Goal: Information Seeking & Learning: Learn about a topic

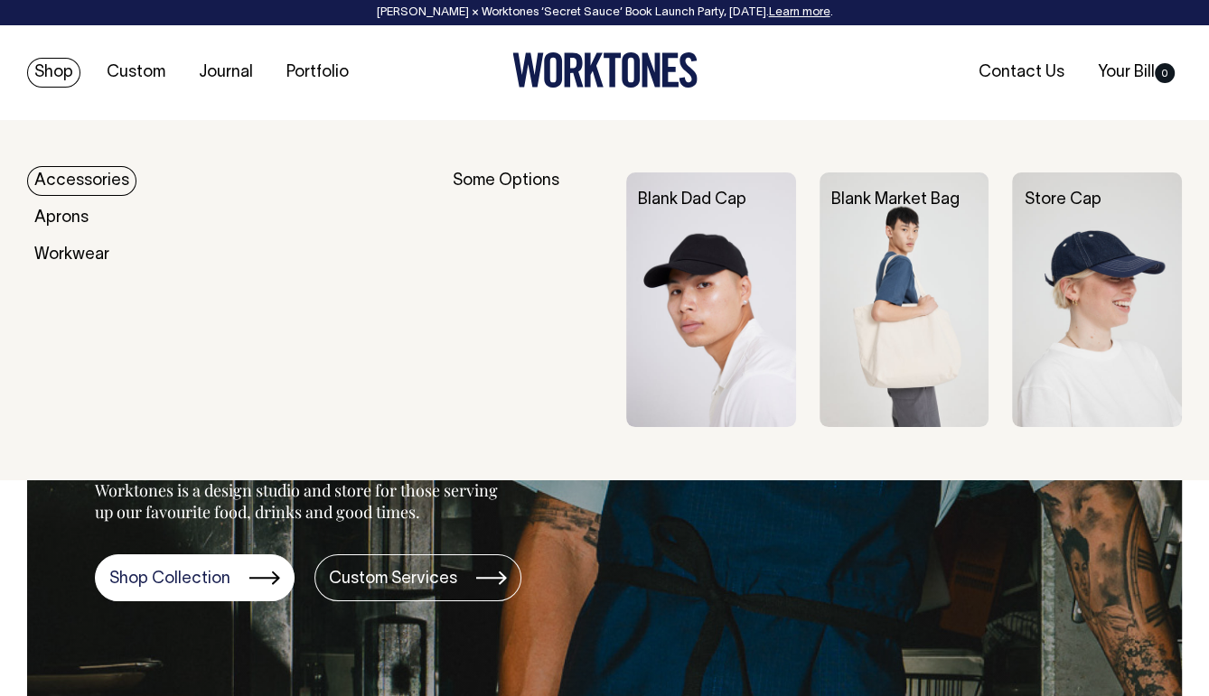
click at [82, 183] on link "Accessories" at bounding box center [81, 181] width 109 height 30
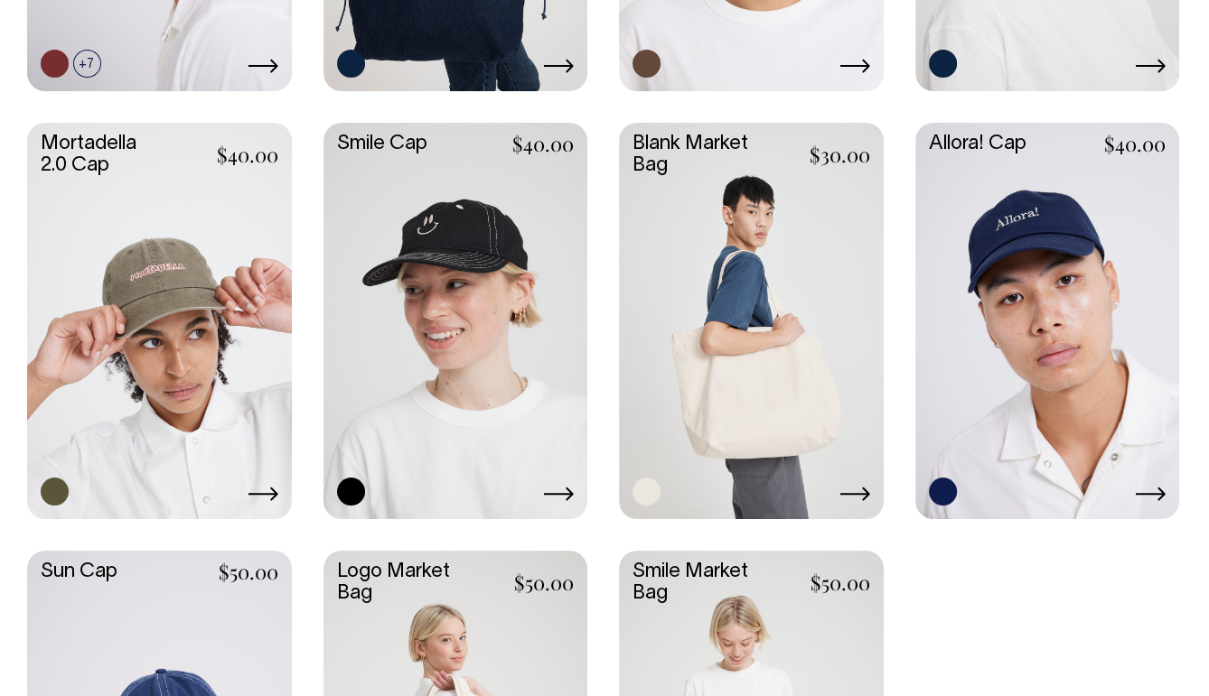
scroll to position [1203, 0]
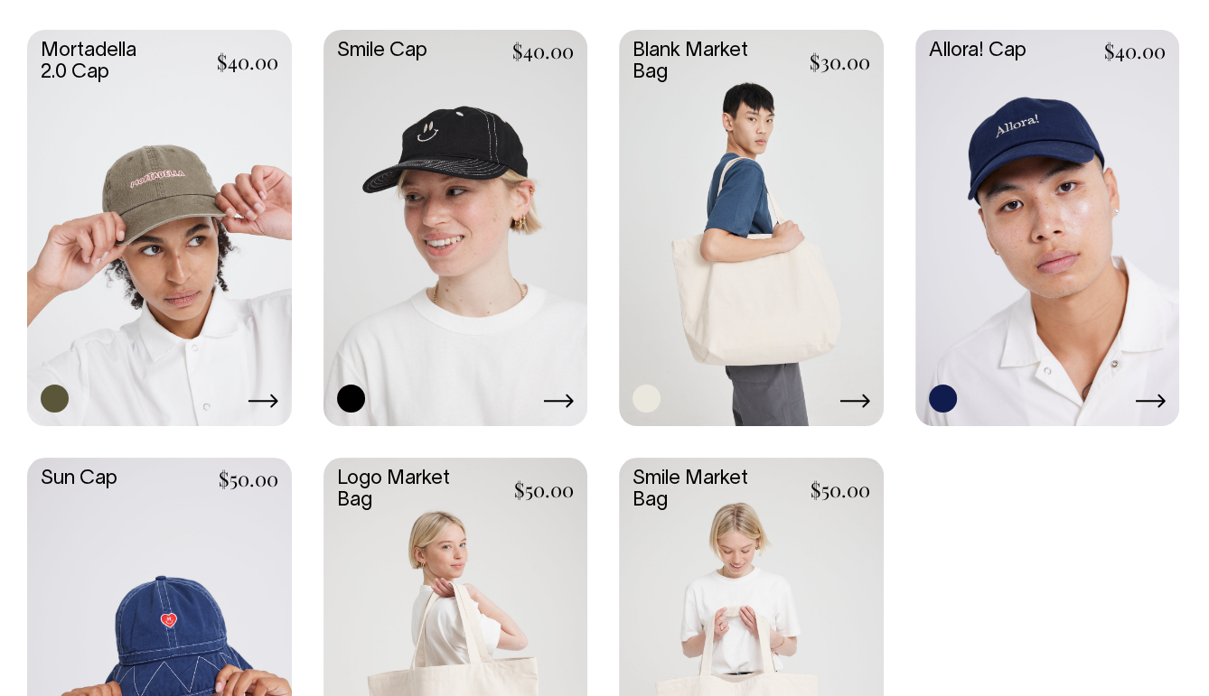
click at [756, 206] on link at bounding box center [751, 226] width 265 height 393
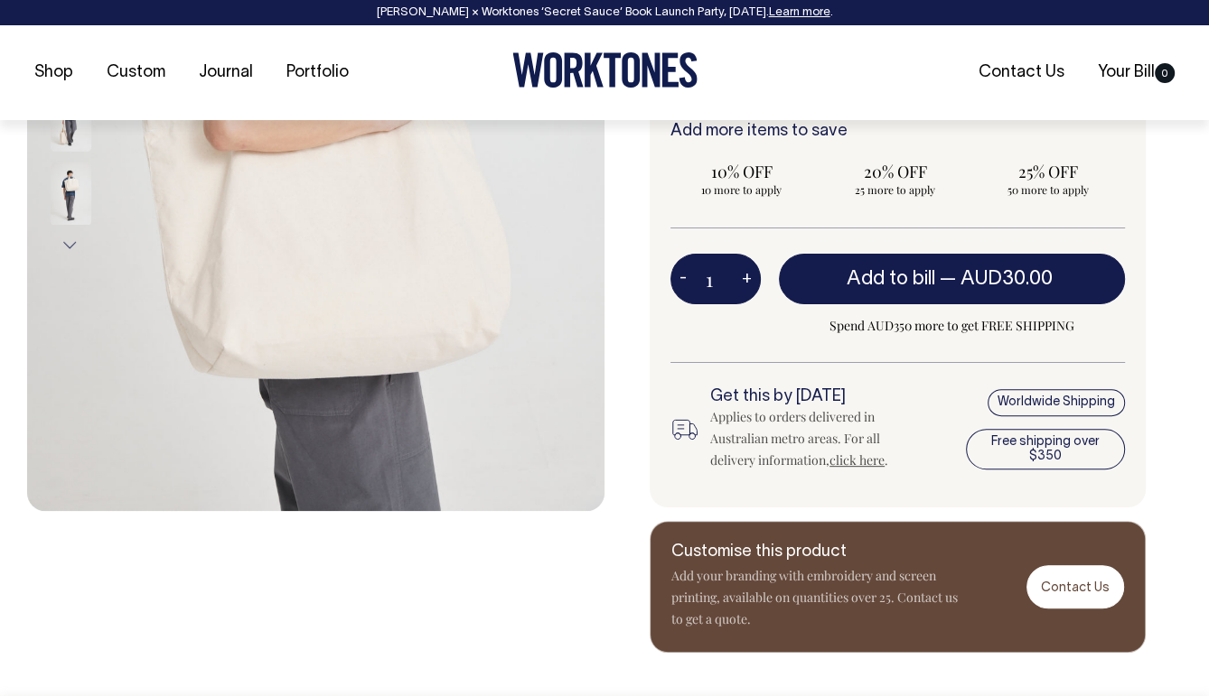
scroll to position [476, 0]
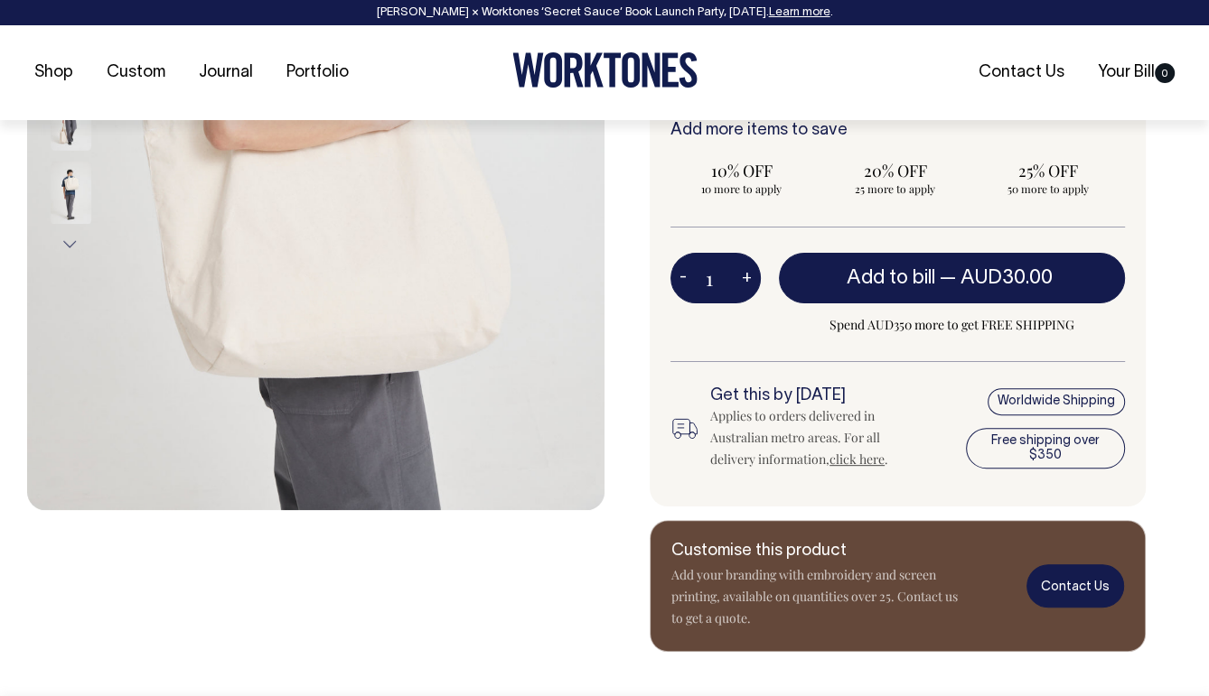
click at [1068, 586] on link "Contact Us" at bounding box center [1075, 586] width 98 height 42
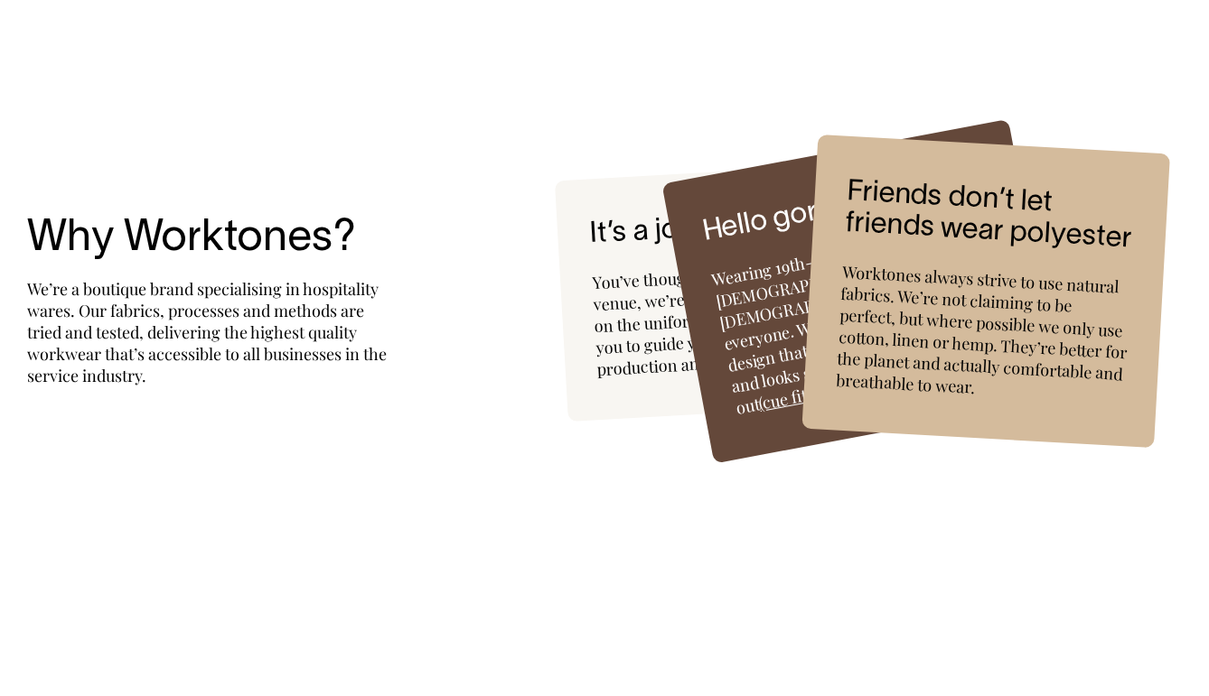
scroll to position [4781, 0]
click at [758, 258] on div "Hello gorgeous Wearing 19th-century French chef whites is not for everyone. We …" at bounding box center [861, 292] width 398 height 345
click at [624, 223] on h5 "It’s a journey, baby" at bounding box center [733, 228] width 290 height 48
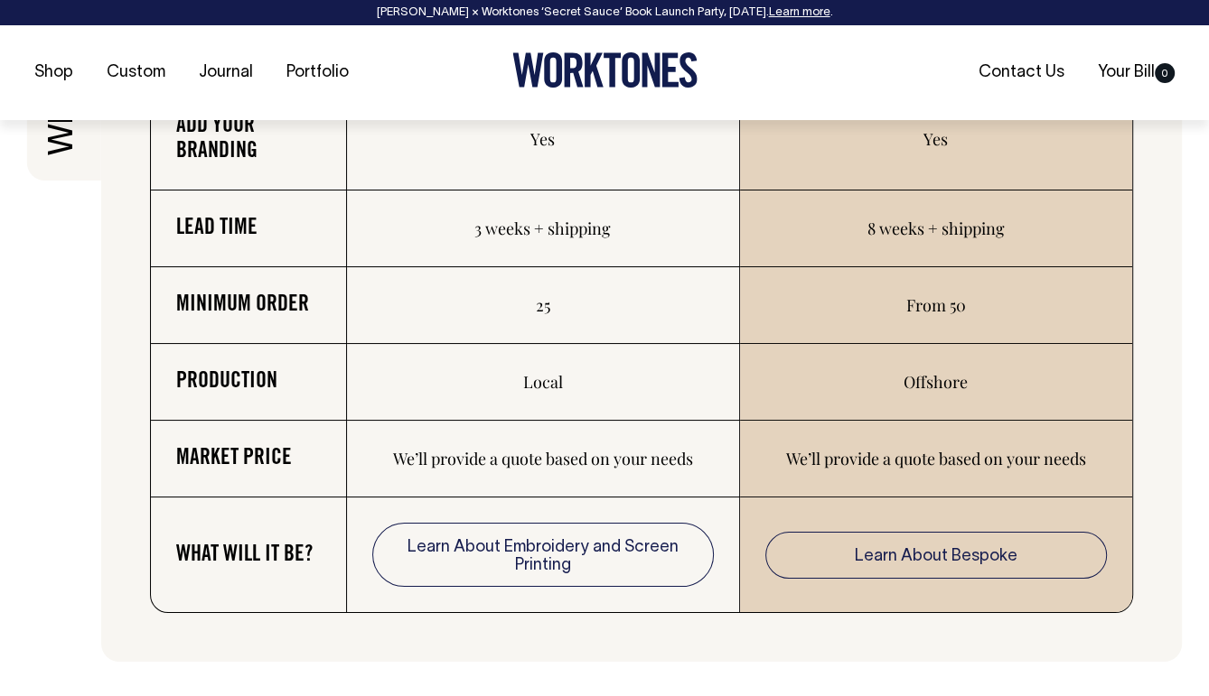
scroll to position [2990, 0]
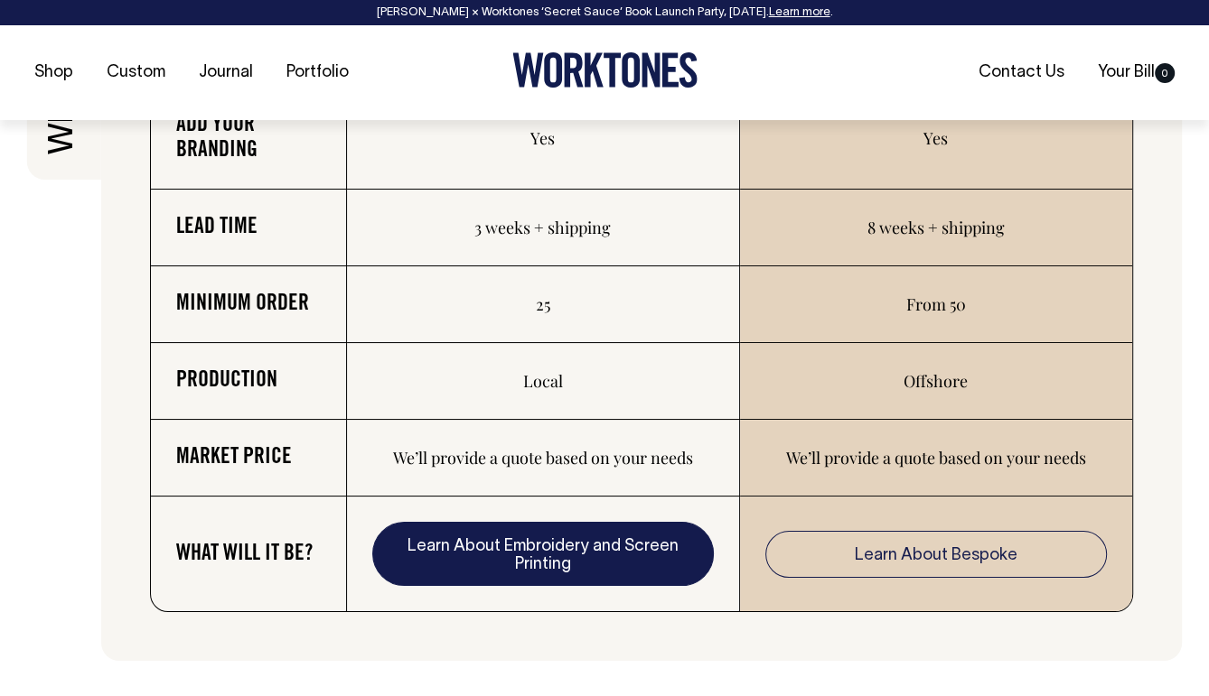
click at [604, 544] on link "Learn About Embroidery and Screen Printing" at bounding box center [542, 554] width 341 height 65
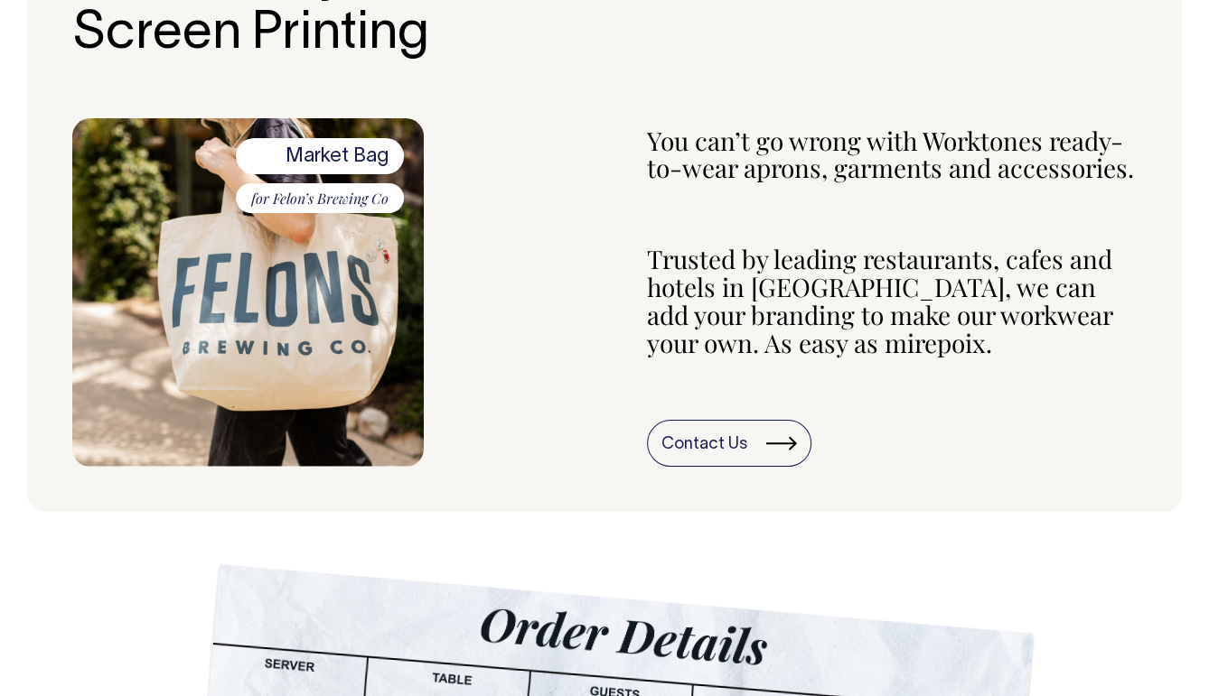
scroll to position [756, 0]
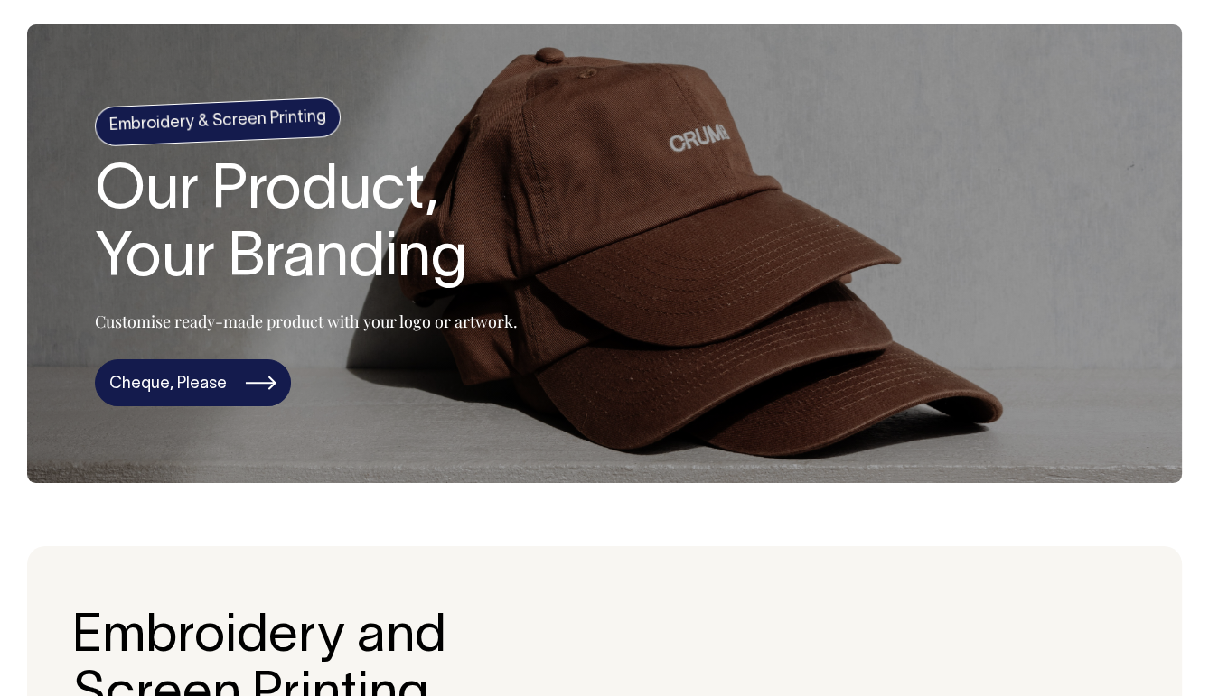
click at [218, 389] on link "Cheque, Please" at bounding box center [193, 383] width 196 height 47
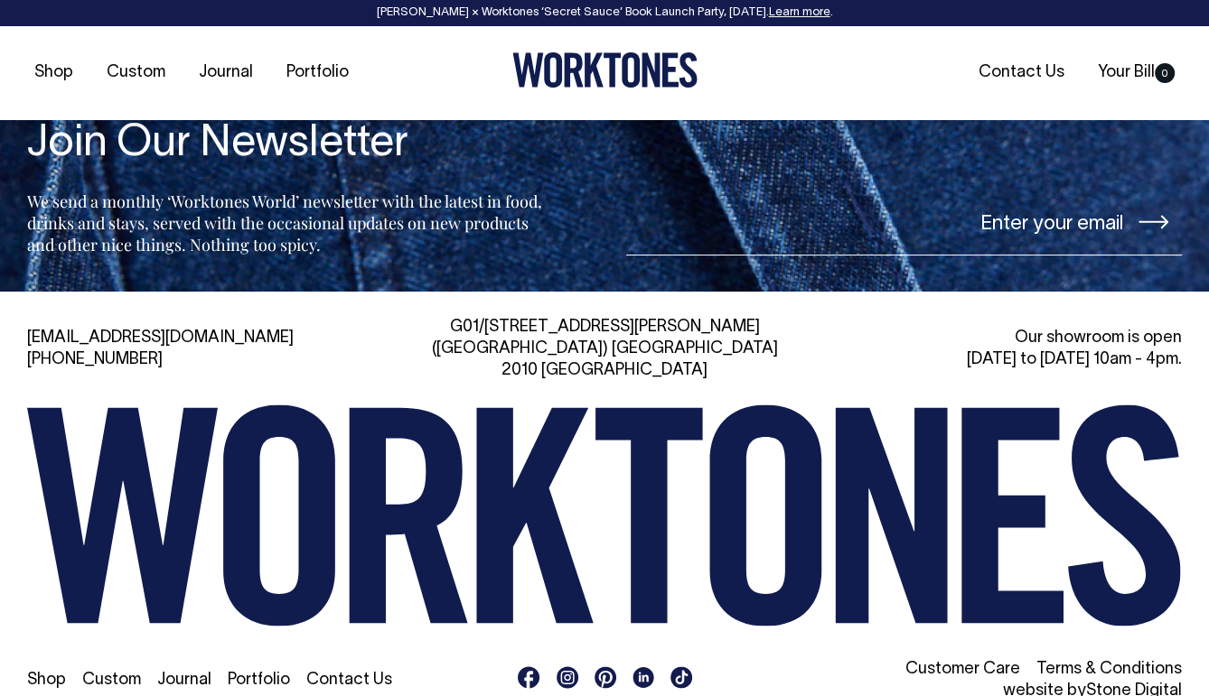
scroll to position [6366, 0]
